Goal: Task Accomplishment & Management: Use online tool/utility

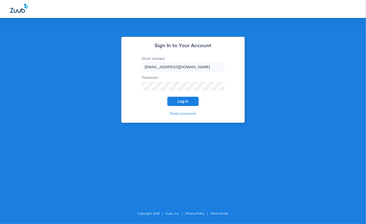
click at [183, 103] on span "Log In" at bounding box center [182, 101] width 11 height 4
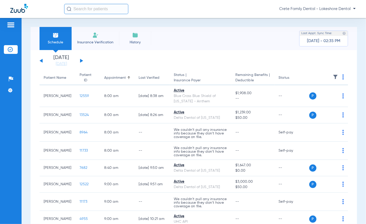
click at [165, 46] on div "Schedule Insurance Verification History Last Appt. Sync Time: [DATE] - 02:35 PM" at bounding box center [194, 38] width 326 height 23
click at [79, 61] on div "[DATE] [DATE] [DATE] [DATE] [DATE] [DATE] [DATE] [DATE] [DATE] [DATE] [DATE] [D…" at bounding box center [61, 60] width 44 height 11
click at [81, 60] on button at bounding box center [81, 61] width 3 height 4
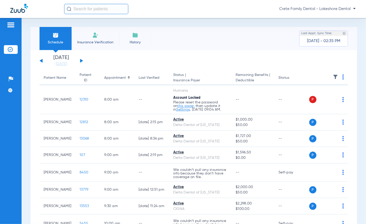
click at [41, 61] on button at bounding box center [40, 61] width 3 height 4
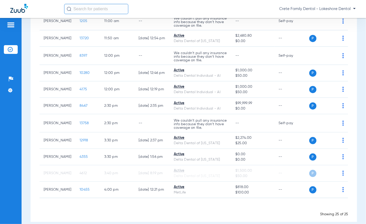
scroll to position [396, 0]
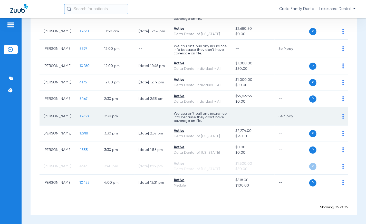
click at [83, 118] on span "13758" at bounding box center [83, 116] width 9 height 4
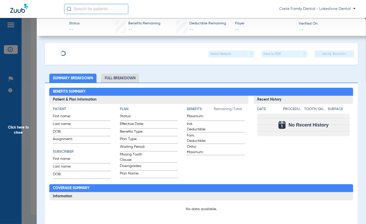
type input "[PERSON_NAME]"
type input "Hoy"
type input "[DATE]"
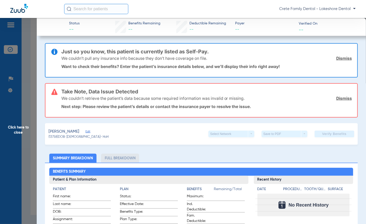
click at [85, 131] on span "Edit" at bounding box center [87, 132] width 5 height 5
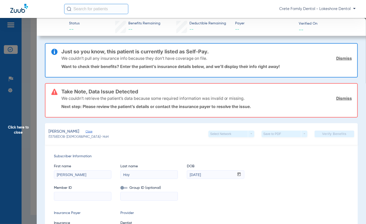
scroll to position [70, 0]
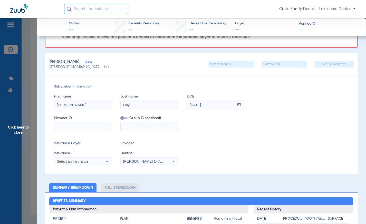
drag, startPoint x: 74, startPoint y: 106, endPoint x: 14, endPoint y: 108, distance: 60.0
click at [39, 210] on app-side-panel-drawer "Click here to close Status -- Benefits Remaining -- Deductible Remaining -- Pay…" at bounding box center [39, 210] width 0 height 0
type input "Collin"
drag, startPoint x: 128, startPoint y: 105, endPoint x: 74, endPoint y: 109, distance: 53.9
click at [94, 108] on div "First name [PERSON_NAME] Last name [PERSON_NAME] DOB mm / dd / yyyy [DATE]" at bounding box center [201, 99] width 295 height 20
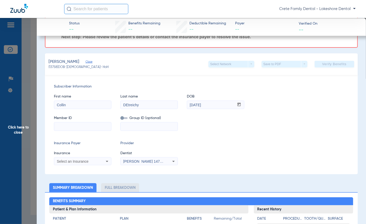
drag, startPoint x: 144, startPoint y: 104, endPoint x: 137, endPoint y: 104, distance: 6.9
click at [137, 104] on input "DEtreichy" at bounding box center [149, 105] width 57 height 8
click at [128, 103] on input "[DEMOGRAPHIC_DATA]" at bounding box center [149, 105] width 57 height 8
type input "Detreich"
drag, startPoint x: 208, startPoint y: 106, endPoint x: 189, endPoint y: 107, distance: 19.0
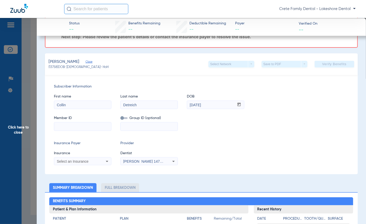
click at [189, 107] on input "[DATE]" at bounding box center [210, 105] width 47 height 8
type input "[DATE]"
click at [74, 128] on input at bounding box center [82, 126] width 57 height 8
paste input "AYZ268W23444"
type input "AYZ268W23444"
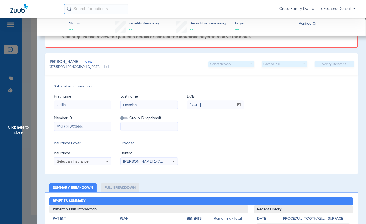
click at [82, 160] on span "Select an Insurance" at bounding box center [73, 161] width 32 height 4
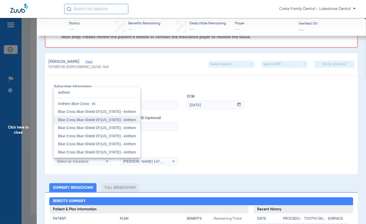
scroll to position [0, 0]
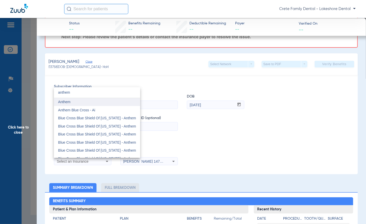
type input "anthem"
click at [77, 103] on mat-option "Anthem" at bounding box center [97, 102] width 86 height 8
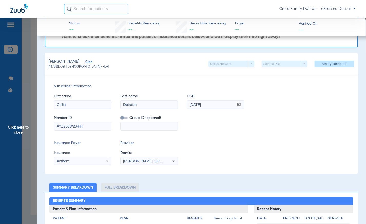
click at [215, 134] on div "Subscriber Information First name [PERSON_NAME] Last name Detreich DOB mm / dd …" at bounding box center [201, 124] width 313 height 99
drag, startPoint x: 324, startPoint y: 63, endPoint x: 318, endPoint y: 66, distance: 6.1
click at [324, 63] on span "Verify Benefits" at bounding box center [334, 64] width 24 height 4
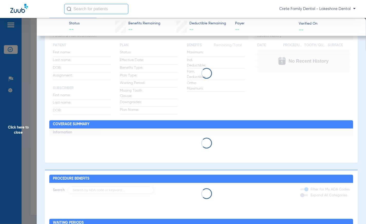
scroll to position [210, 0]
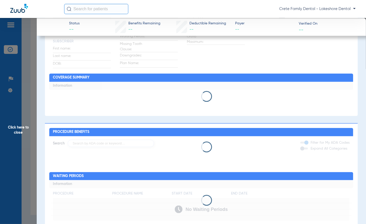
click at [227, 74] on div "Benefits Summary Patient & Plan Information Patient First name: Last name: DOB:…" at bounding box center [201, 44] width 313 height 144
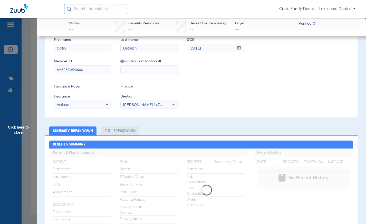
scroll to position [23, 0]
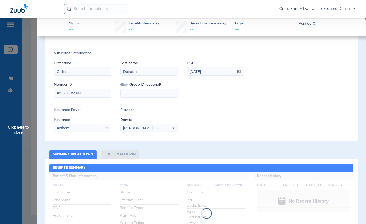
click at [82, 126] on div "Anthem" at bounding box center [77, 128] width 41 height 4
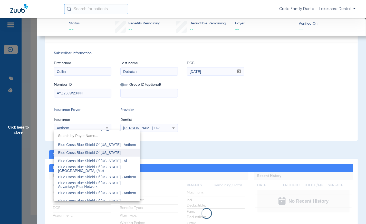
scroll to position [430, 0]
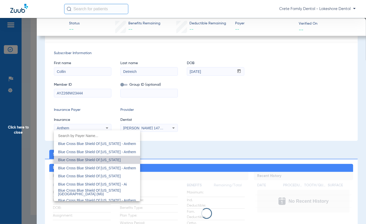
click at [103, 158] on span "Blue Cross Blue Shield Of [US_STATE]" at bounding box center [89, 160] width 63 height 4
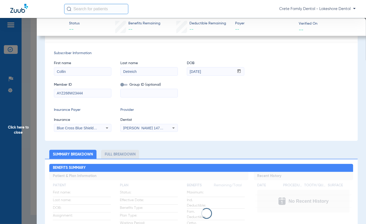
scroll to position [0, 0]
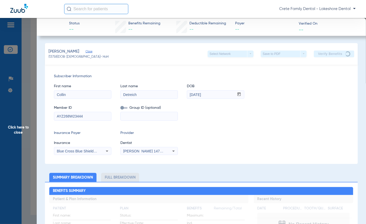
click at [292, 83] on div "First name [PERSON_NAME] Last name Detreich DOB mm / dd / yyyy [DATE]" at bounding box center [201, 89] width 295 height 20
drag, startPoint x: 92, startPoint y: 122, endPoint x: 90, endPoint y: 115, distance: 7.2
click at [92, 122] on div "Subscriber Information First name [PERSON_NAME] Last name Detreich DOB mm / dd …" at bounding box center [201, 114] width 313 height 99
click at [90, 115] on input "AYZ268W23444" at bounding box center [82, 116] width 57 height 8
type input "AYZ268W23444"
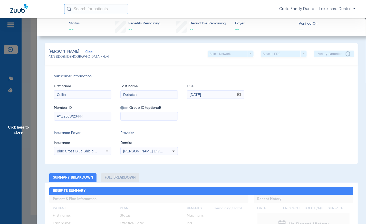
click at [147, 133] on span "Provider" at bounding box center [148, 132] width 57 height 5
click at [85, 52] on span "Close" at bounding box center [87, 52] width 5 height 5
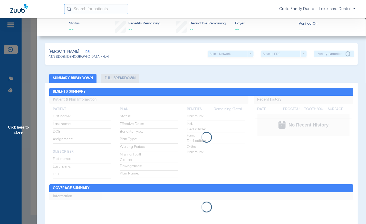
click at [85, 52] on span "Edit" at bounding box center [87, 52] width 5 height 5
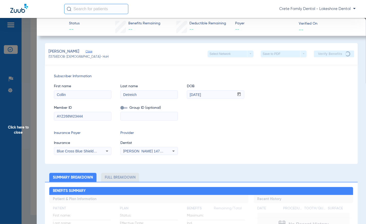
click at [22, 113] on span "Click here to close" at bounding box center [18, 130] width 37 height 224
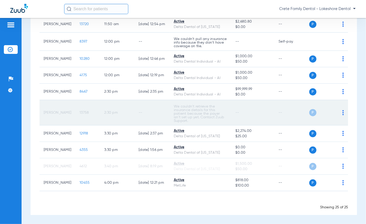
click at [309, 116] on span "P" at bounding box center [312, 112] width 7 height 7
click at [87, 114] on span "13758" at bounding box center [83, 113] width 9 height 4
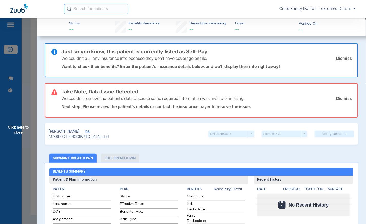
click at [81, 133] on div "[PERSON_NAME]" at bounding box center [78, 131] width 60 height 6
click at [85, 132] on span "Edit" at bounding box center [87, 132] width 5 height 5
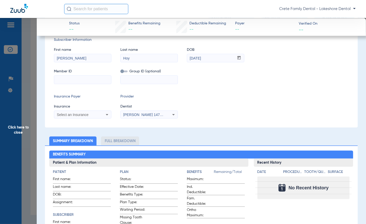
scroll to position [70, 0]
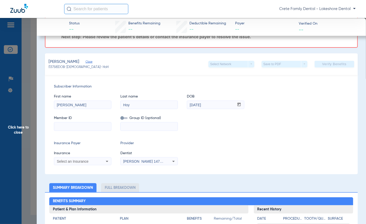
drag, startPoint x: 79, startPoint y: 105, endPoint x: 31, endPoint y: 117, distance: 49.6
click at [39, 210] on app-side-panel-drawer "Click here to close Status -- Benefits Remaining -- Deductible Remaining -- Pay…" at bounding box center [39, 210] width 0 height 0
click at [78, 158] on div "Select an Insurance" at bounding box center [82, 161] width 57 height 6
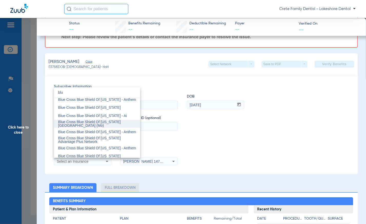
scroll to position [93, 0]
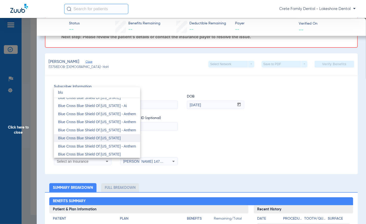
type input "blu"
click at [85, 136] on span "Blue Cross Blue Shield Of [US_STATE]" at bounding box center [89, 138] width 63 height 4
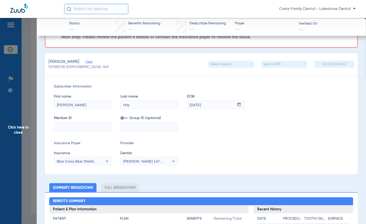
drag, startPoint x: 69, startPoint y: 104, endPoint x: 53, endPoint y: 108, distance: 16.5
click at [53, 108] on div "Subscriber Information First name [PERSON_NAME] Last name [PERSON_NAME] DOB mm …" at bounding box center [201, 124] width 313 height 99
type input "Collin"
drag, startPoint x: 136, startPoint y: 105, endPoint x: 122, endPoint y: 103, distance: 14.0
click at [122, 103] on input "Hoy" at bounding box center [149, 105] width 57 height 8
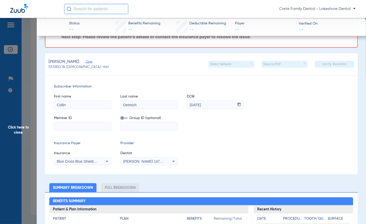
type input "Detreich"
drag, startPoint x: 210, startPoint y: 104, endPoint x: 190, endPoint y: 106, distance: 19.6
click at [190, 106] on input "[DATE]" at bounding box center [210, 105] width 47 height 8
type input "1"
type input "[DATE]"
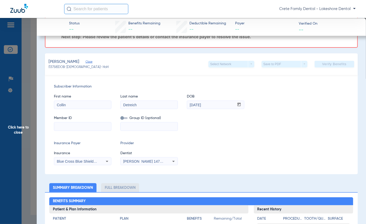
click at [72, 126] on input at bounding box center [82, 126] width 57 height 8
paste input "AYZ268W23444"
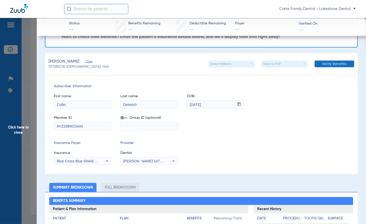
type input "AYZ268W23444"
click at [339, 61] on span at bounding box center [333, 64] width 39 height 12
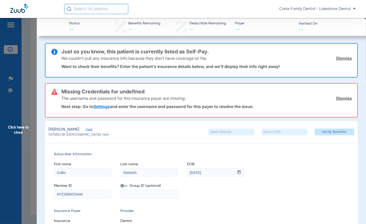
scroll to position [93, 0]
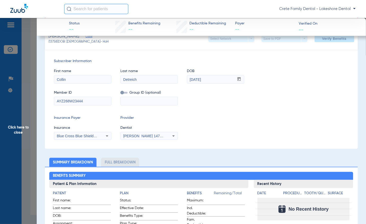
click at [91, 135] on span "Blue Cross Blue Shield Of [US_STATE]" at bounding box center [88, 136] width 63 height 4
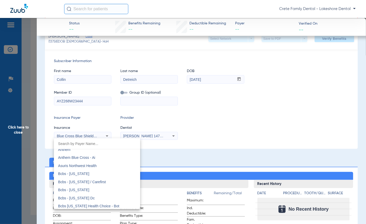
scroll to position [182, 0]
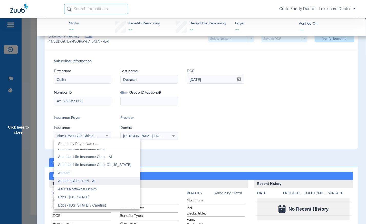
click at [98, 179] on mat-option "Anthem Blue Cross - Ai" at bounding box center [97, 181] width 86 height 8
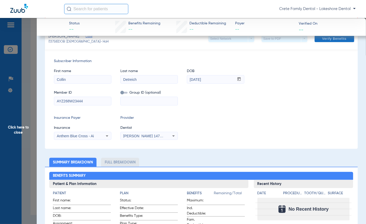
click at [330, 41] on span at bounding box center [333, 39] width 39 height 12
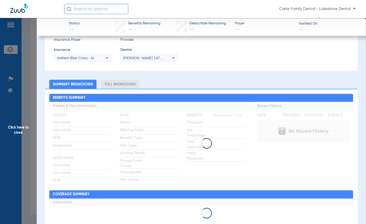
scroll to position [15, 0]
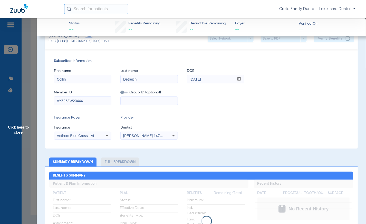
click at [164, 72] on span "Last name" at bounding box center [148, 70] width 57 height 5
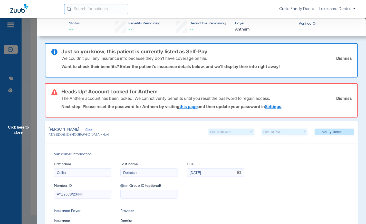
click at [223, 6] on div "Crete Family Dental - Lakeshore Dental" at bounding box center [209, 9] width 291 height 10
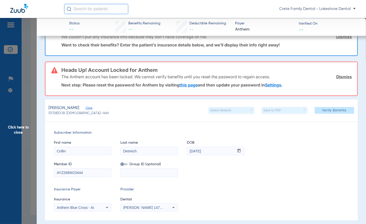
scroll to position [115, 0]
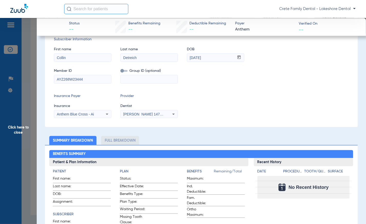
click at [96, 115] on div "Anthem Blue Cross - Ai" at bounding box center [77, 114] width 41 height 4
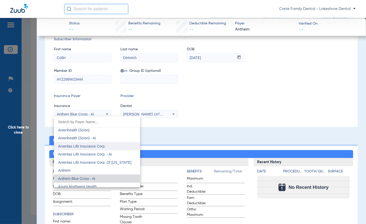
scroll to position [186, 0]
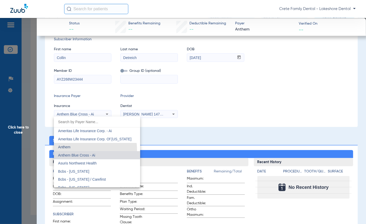
click at [77, 150] on mat-option "Anthem" at bounding box center [97, 147] width 86 height 8
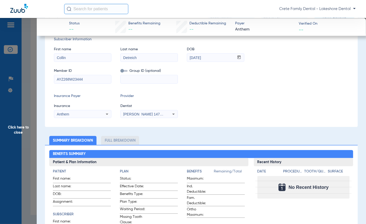
scroll to position [45, 0]
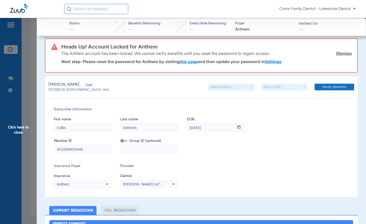
click at [331, 85] on span "Verify Benefits" at bounding box center [334, 87] width 24 height 4
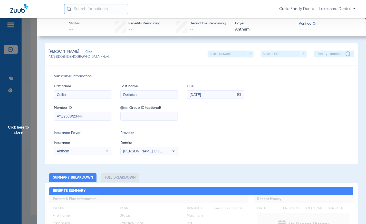
click at [242, 8] on div "Crete Family Dental - Lakeshore Dental" at bounding box center [209, 9] width 291 height 10
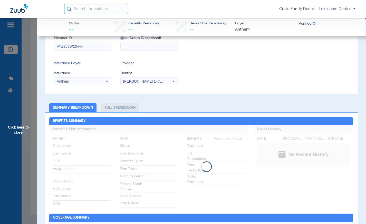
click at [178, 107] on ul "Summary Breakdown Full Breakdown" at bounding box center [201, 107] width 313 height 9
click at [31, 129] on span "Click here to close" at bounding box center [18, 130] width 37 height 224
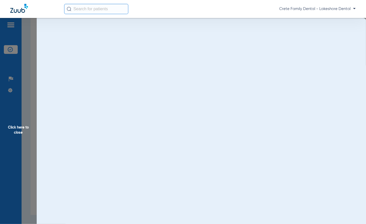
scroll to position [0, 0]
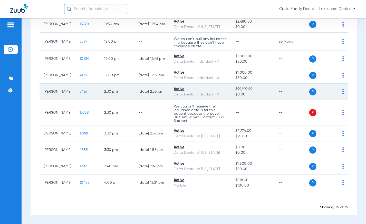
drag, startPoint x: 102, startPoint y: 112, endPoint x: 265, endPoint y: 117, distance: 163.6
click at [265, 100] on tr "[PERSON_NAME] 8467 2:30 PM [DATE] 2:35 PM Active Delta Dental Individual - AI $…" at bounding box center [193, 92] width 308 height 16
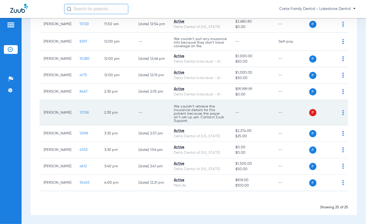
click at [264, 125] on td "--" at bounding box center [252, 112] width 43 height 25
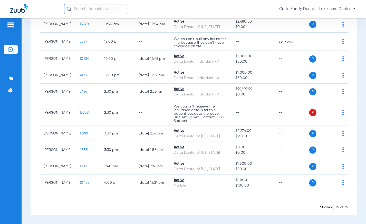
click at [178, 10] on div "Crete Family Dental - Lakeshore Dental" at bounding box center [209, 9] width 291 height 10
click at [154, 3] on div "Crete Family Dental - Lakeshore Dental" at bounding box center [183, 9] width 366 height 18
click at [233, 8] on div "Crete Family Dental - Lakeshore Dental" at bounding box center [209, 9] width 291 height 10
